Goal: Check status: Check status

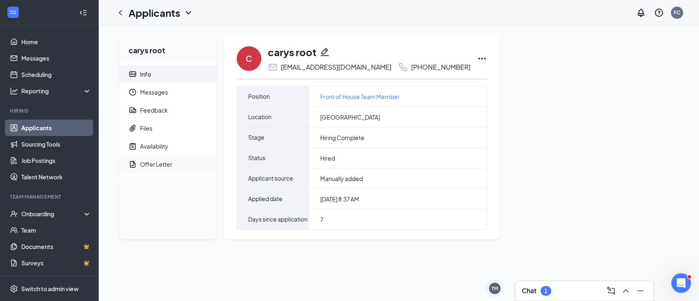
click at [183, 165] on span "Offer Letter" at bounding box center [175, 164] width 70 height 18
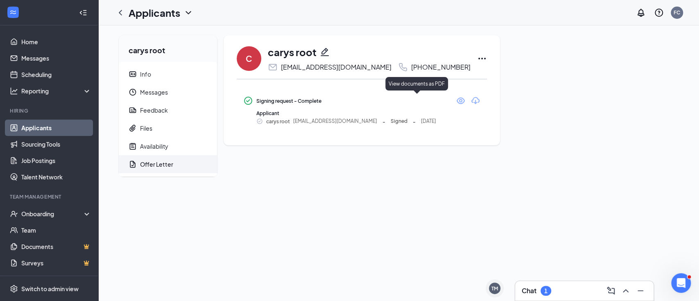
click at [456, 101] on icon "Eye" at bounding box center [461, 101] width 10 height 10
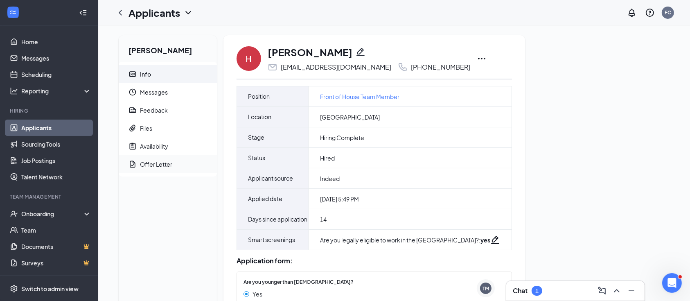
click at [188, 169] on span "Offer Letter" at bounding box center [175, 164] width 70 height 18
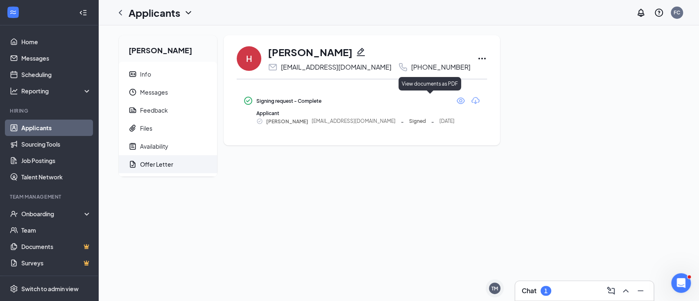
click at [456, 99] on icon "Eye" at bounding box center [461, 101] width 10 height 10
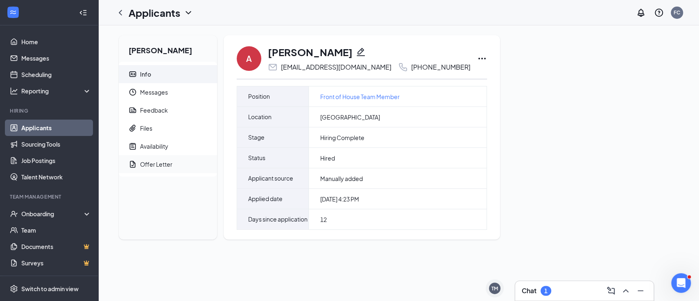
click at [176, 165] on span "Offer Letter" at bounding box center [175, 164] width 70 height 18
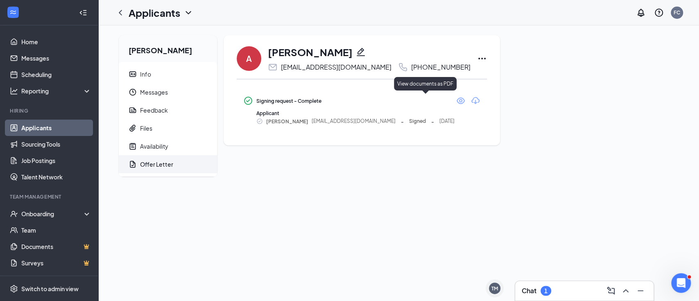
click at [456, 97] on icon "Eye" at bounding box center [461, 101] width 10 height 10
